Goal: Information Seeking & Learning: Check status

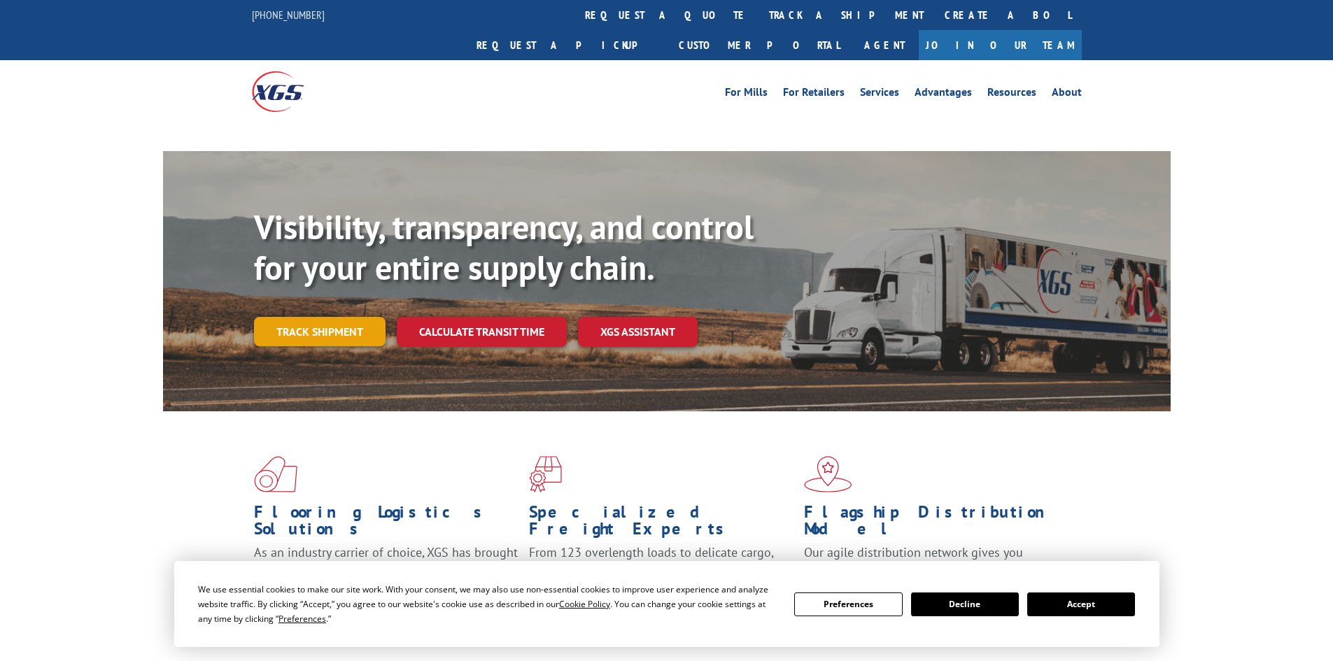
click at [316, 317] on link "Track shipment" at bounding box center [320, 331] width 132 height 29
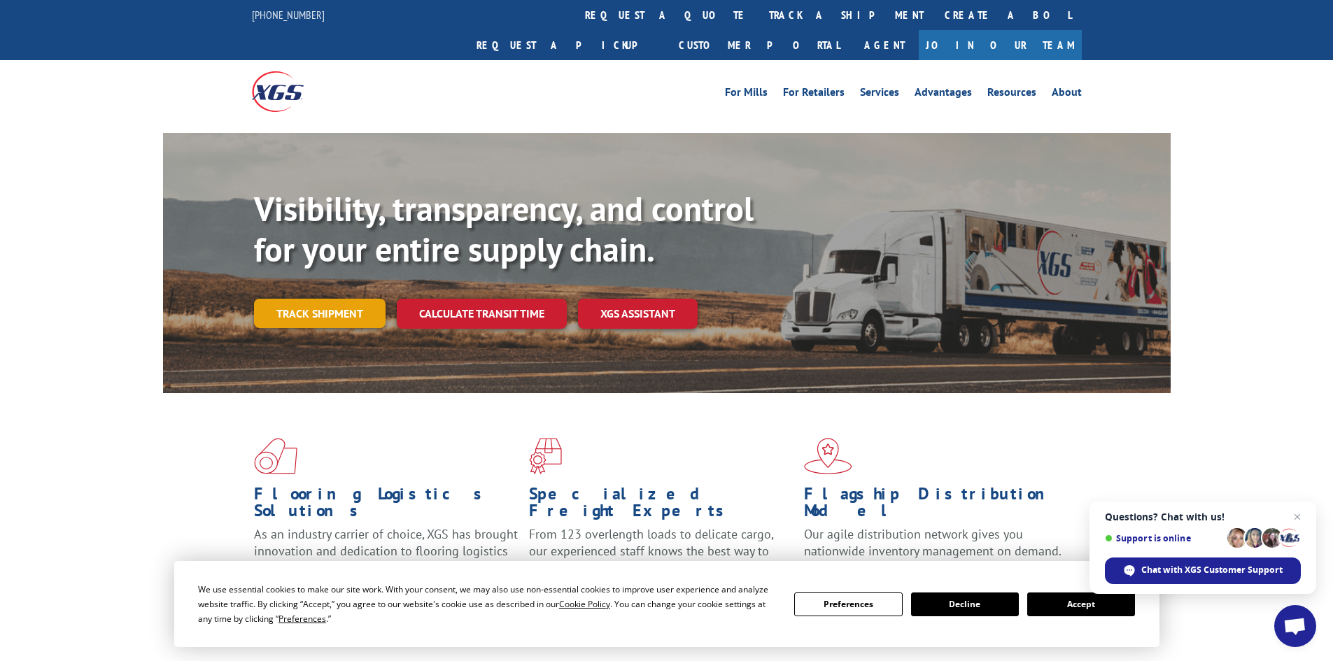
click at [319, 299] on link "Track shipment" at bounding box center [320, 313] width 132 height 29
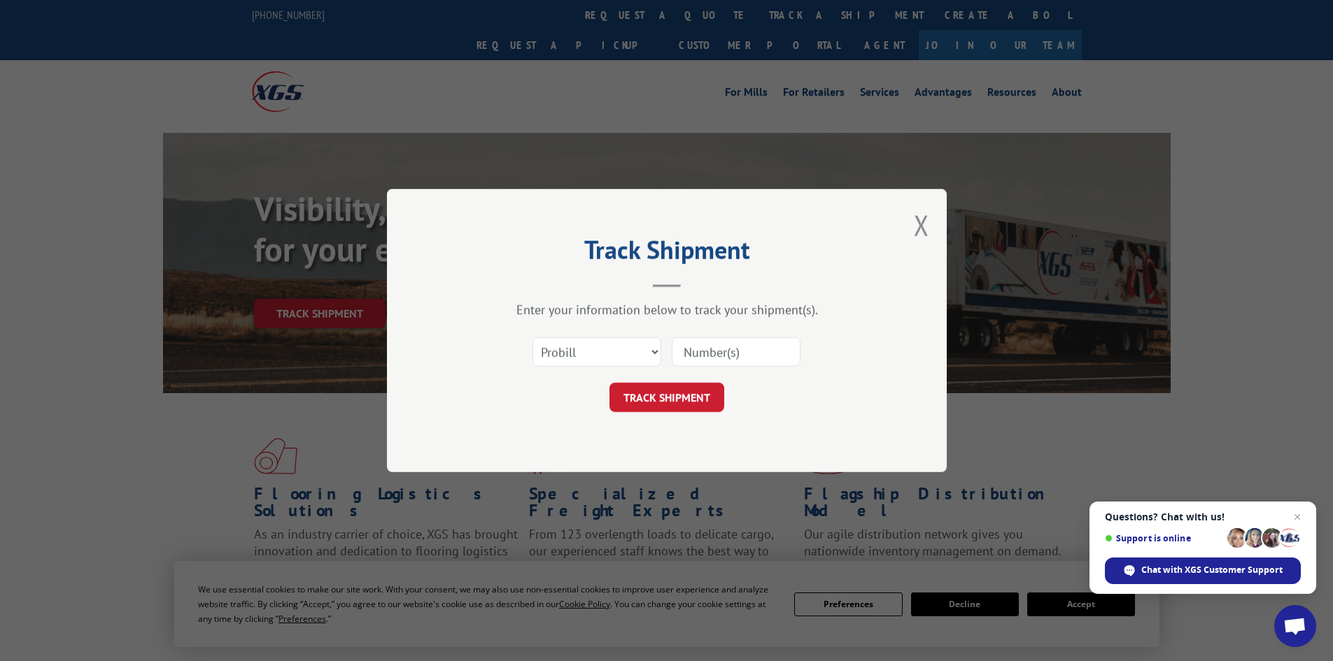
click at [705, 351] on input at bounding box center [736, 351] width 129 height 29
paste input "CO0000243790-006"
type input "CO0000243790-006"
click at [682, 397] on button "TRACK SHIPMENT" at bounding box center [666, 397] width 115 height 29
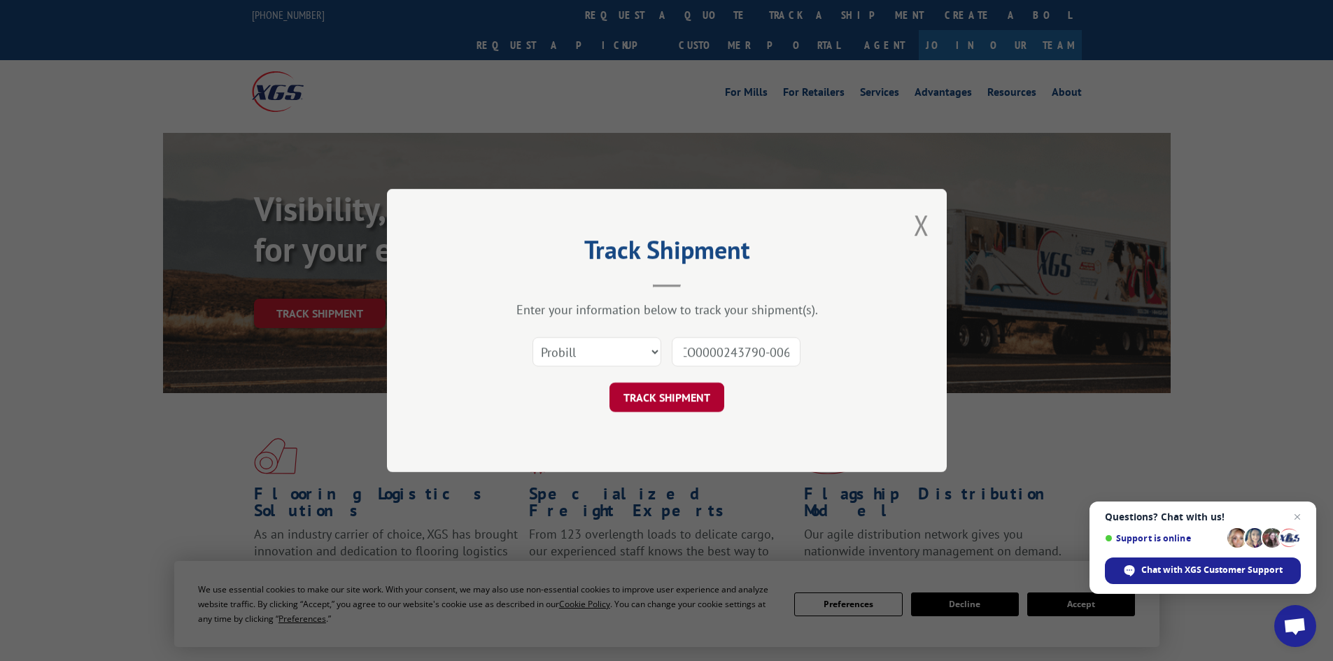
scroll to position [0, 0]
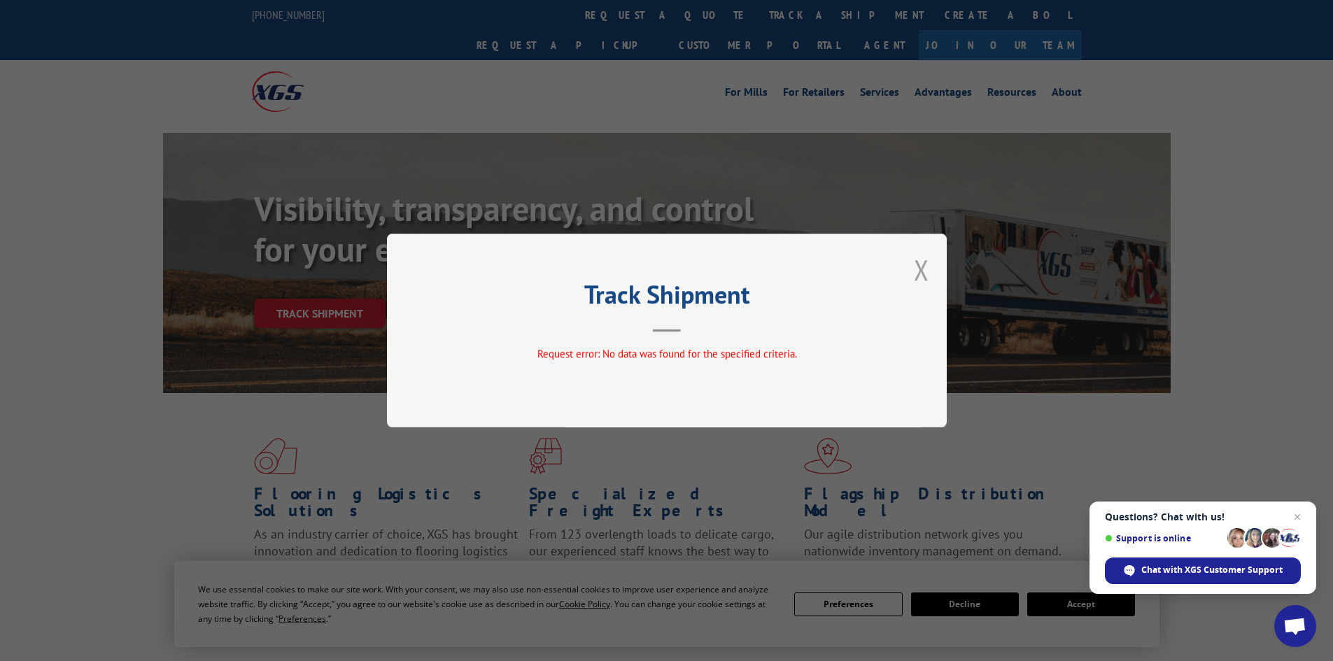
click at [925, 272] on button "Close modal" at bounding box center [921, 269] width 15 height 37
